Goal: Transaction & Acquisition: Obtain resource

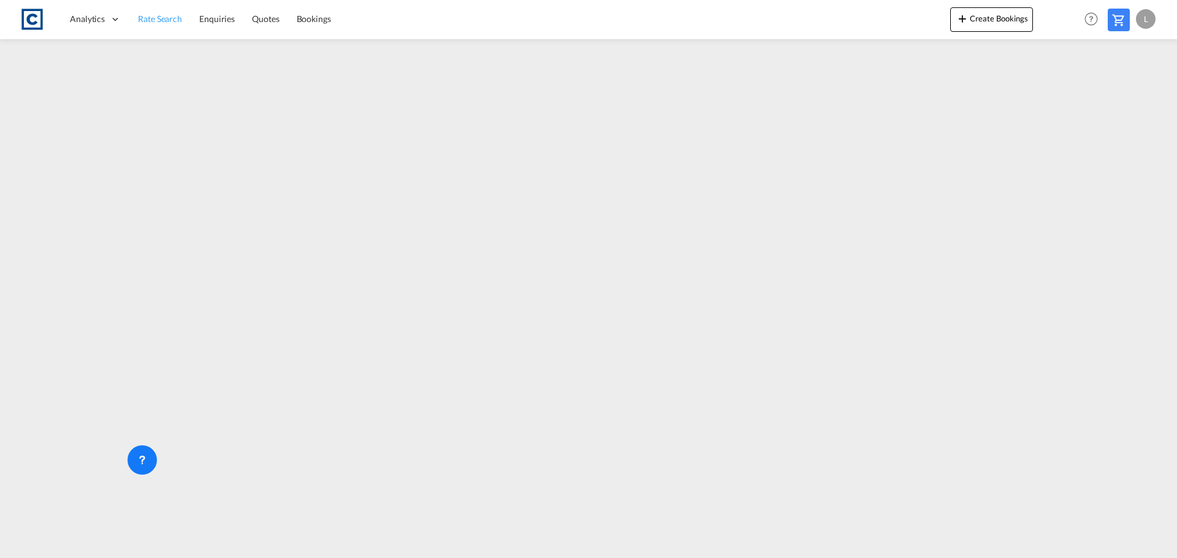
click at [166, 17] on span "Rate Search" at bounding box center [160, 18] width 44 height 10
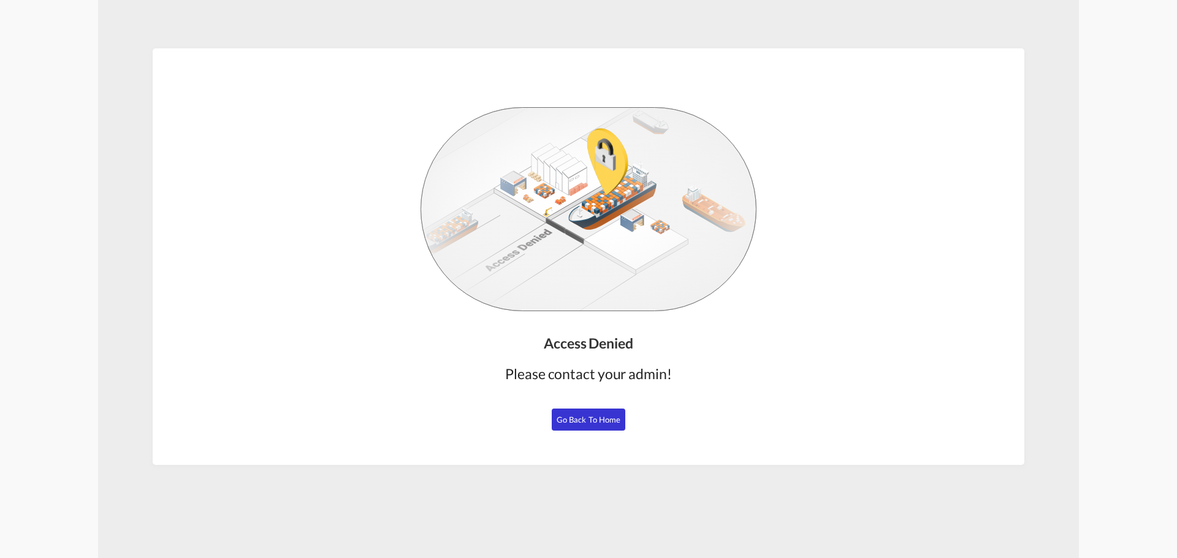
click at [593, 416] on span "Go Back to Home" at bounding box center [589, 420] width 64 height 10
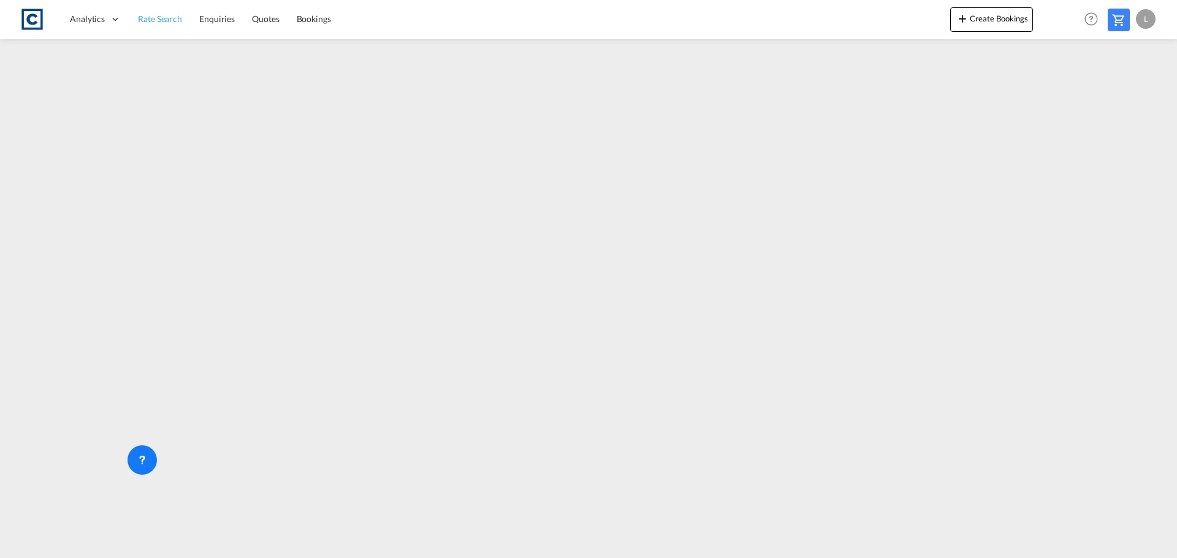
drag, startPoint x: 156, startPoint y: 23, endPoint x: 170, endPoint y: 2, distance: 24.3
click at [156, 23] on span "Rate Search" at bounding box center [160, 18] width 44 height 10
click at [1152, 21] on div "L" at bounding box center [1146, 19] width 20 height 20
click at [1122, 88] on button "Logout" at bounding box center [1132, 94] width 80 height 25
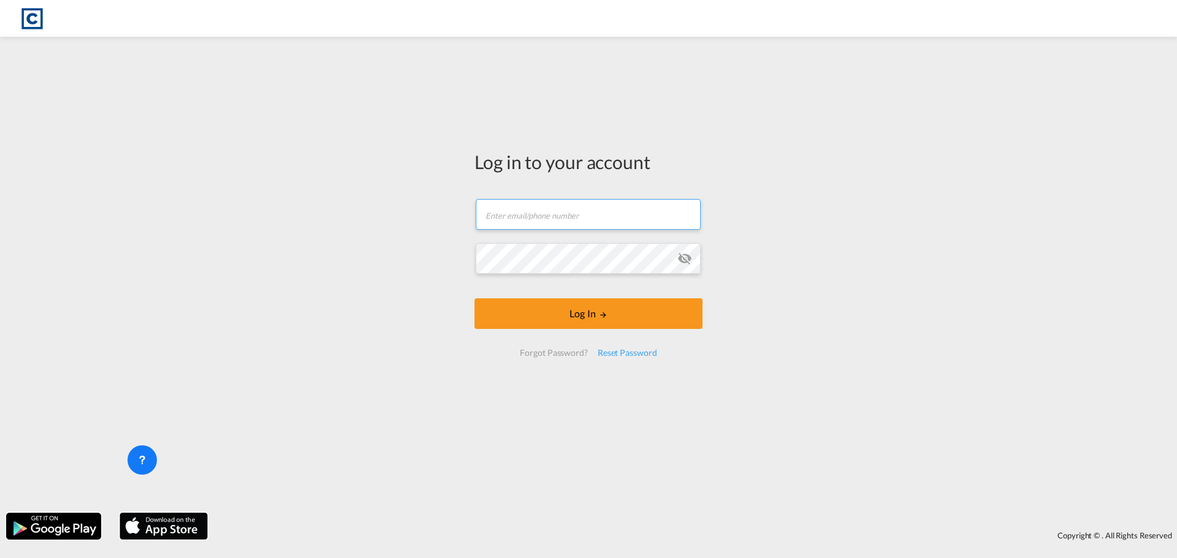
type input "lauren.prentice@cardinalgl.com"
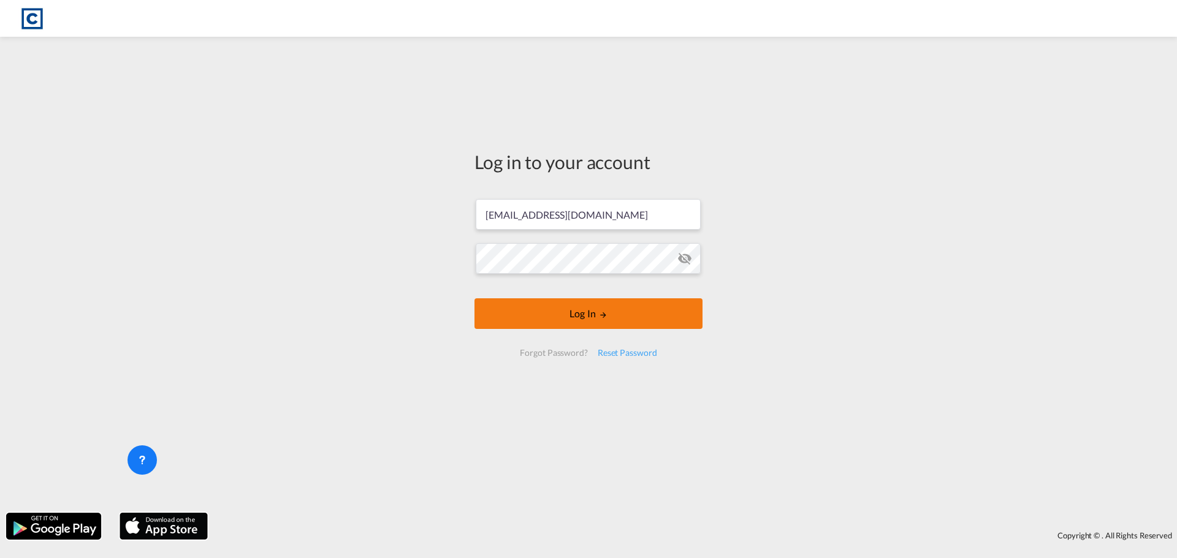
click at [610, 309] on button "Log In" at bounding box center [588, 313] width 228 height 31
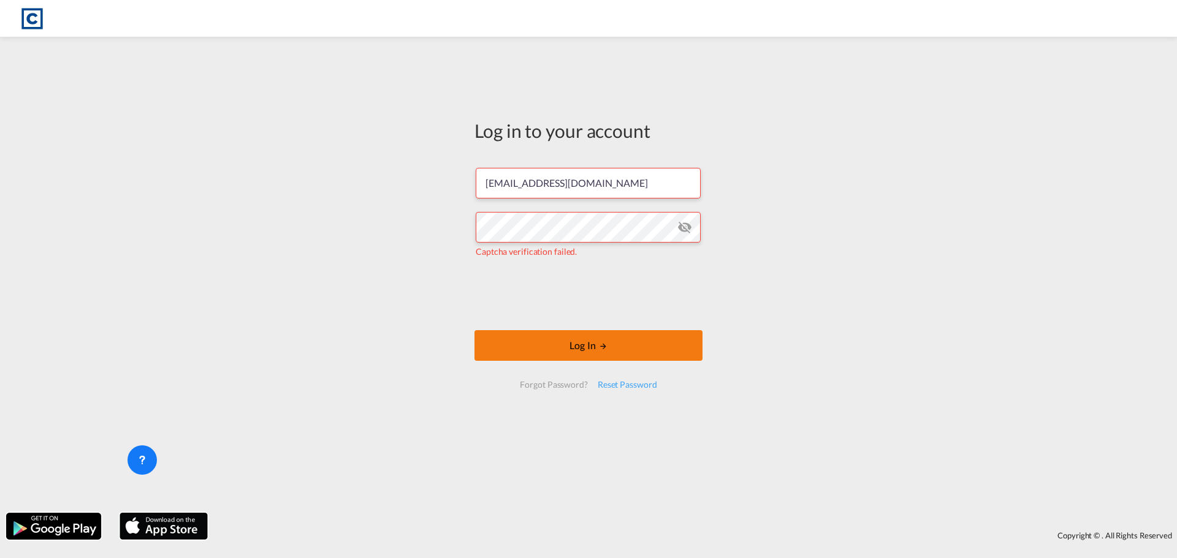
click at [572, 352] on button "Log In" at bounding box center [588, 345] width 228 height 31
click at [512, 338] on button "Log In" at bounding box center [588, 345] width 228 height 31
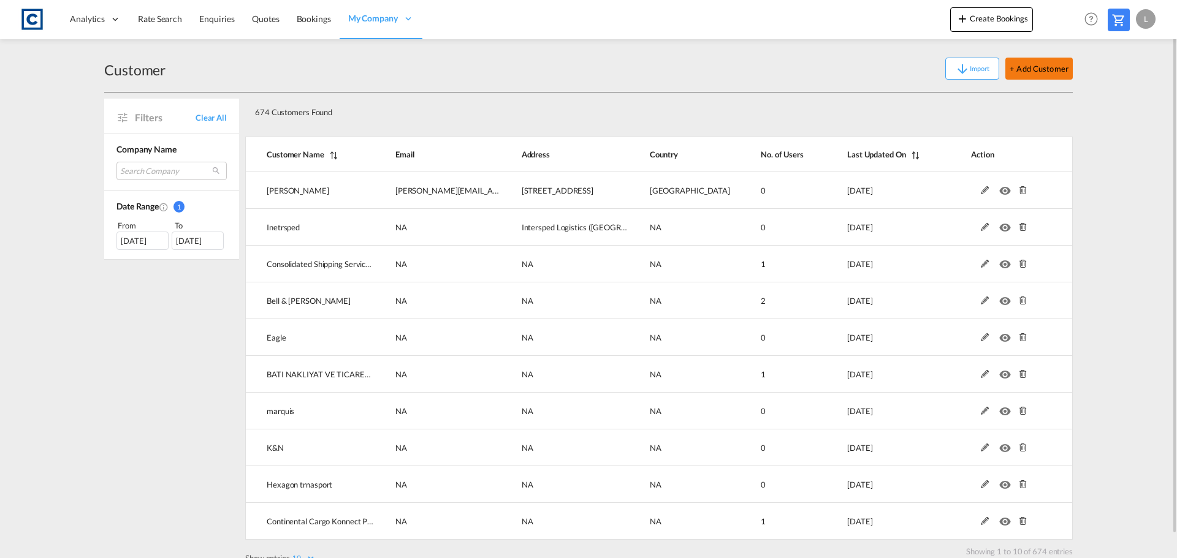
click at [1034, 66] on button "+ Add Customer" at bounding box center [1038, 69] width 67 height 22
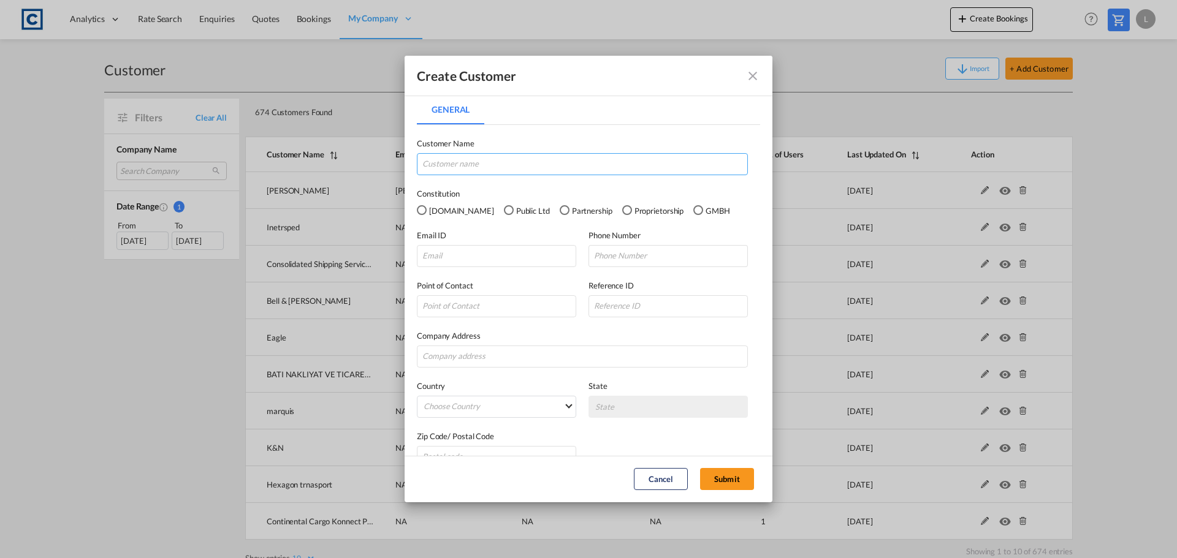
click at [455, 162] on input "General General ..." at bounding box center [582, 164] width 331 height 22
type input "j"
type input "J"
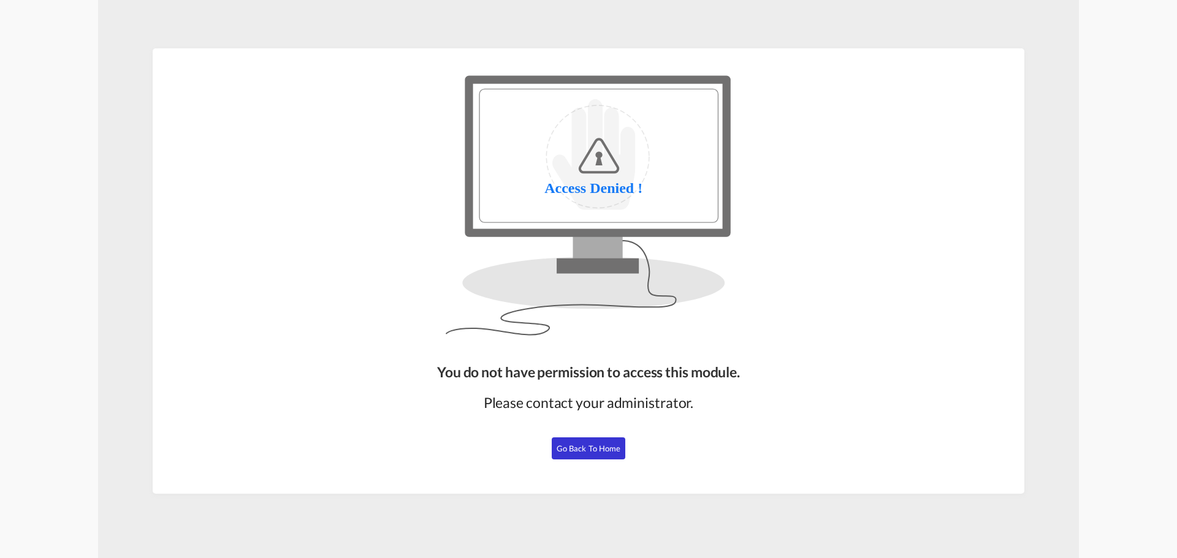
click at [601, 449] on span "Go Back to Home" at bounding box center [589, 449] width 64 height 10
